Goal: Navigation & Orientation: Find specific page/section

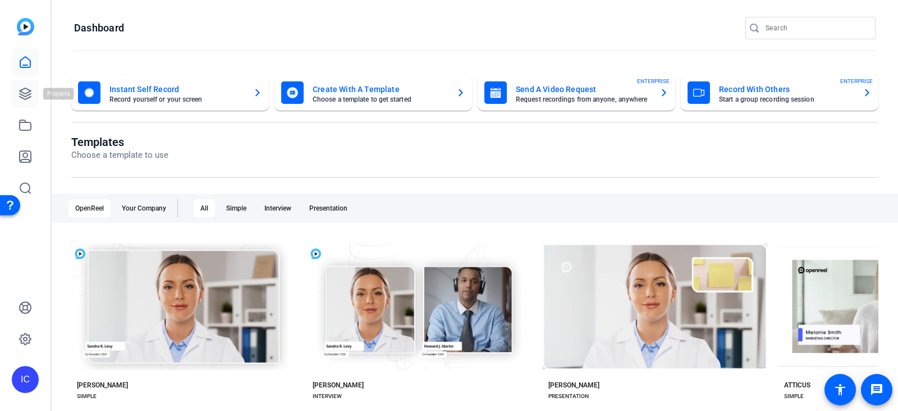
click at [25, 95] on icon at bounding box center [25, 93] width 13 height 13
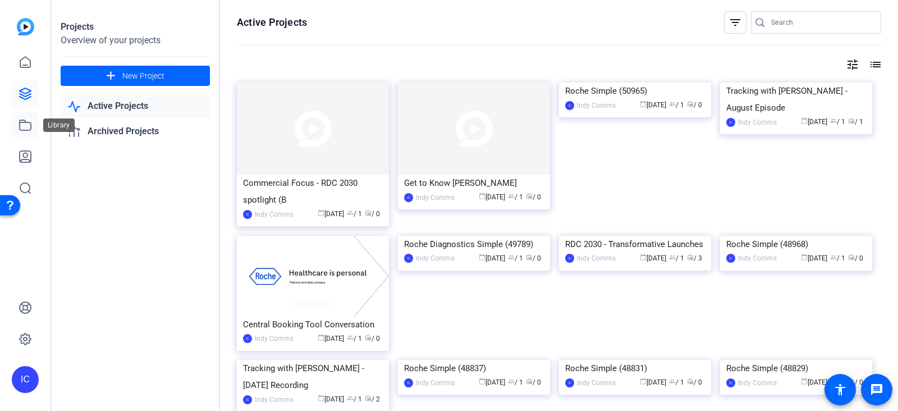
click at [24, 125] on icon at bounding box center [25, 124] width 13 height 13
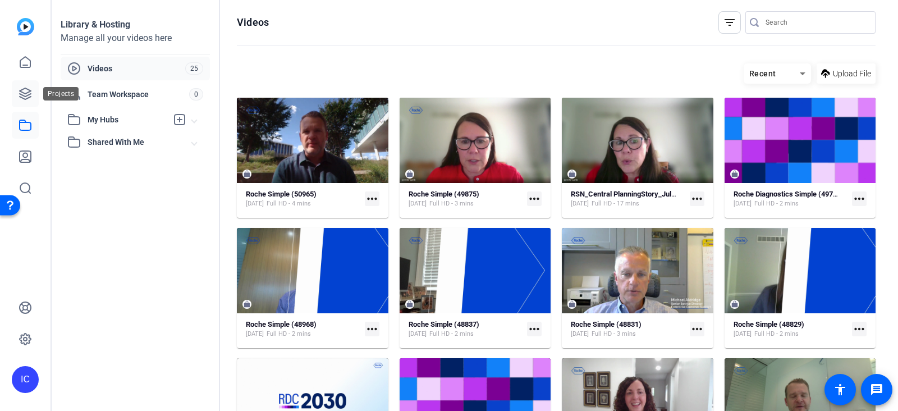
click at [27, 102] on link at bounding box center [25, 93] width 27 height 27
